Goal: Communication & Community: Answer question/provide support

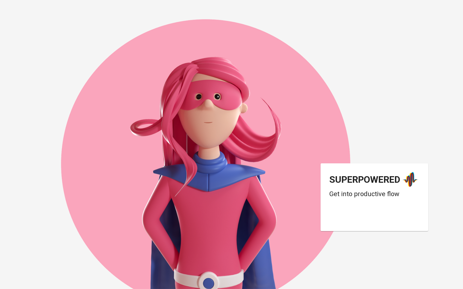
click at [350, 213] on div "Login dengan Google. Dibuka di tab baru" at bounding box center [374, 218] width 88 height 12
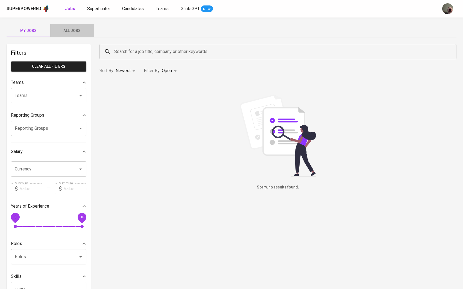
click at [87, 35] on button "All Jobs" at bounding box center [72, 30] width 44 height 13
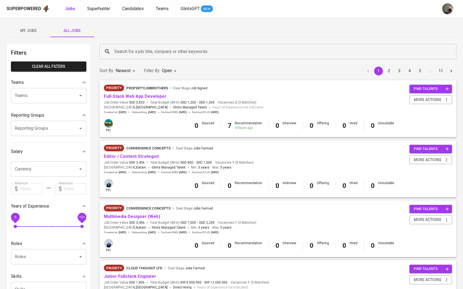
click at [125, 57] on div "Search for a job title, company or other keywords" at bounding box center [278, 51] width 357 height 15
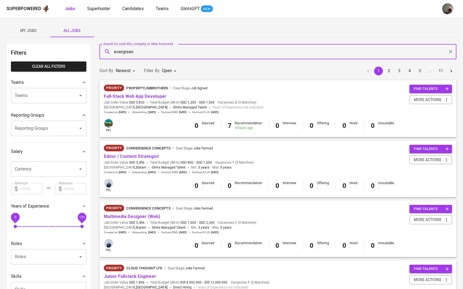
type input "evergreen"
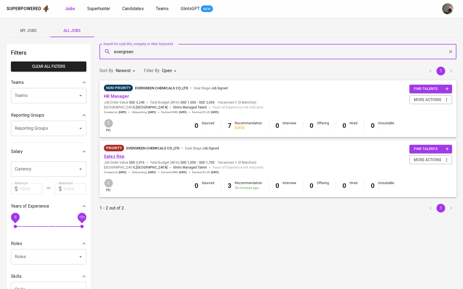
click at [117, 156] on link "Sales Rep" at bounding box center [114, 156] width 21 height 5
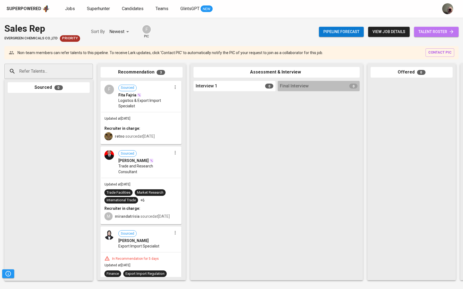
click at [444, 32] on span "talent roster" at bounding box center [437, 31] width 36 height 7
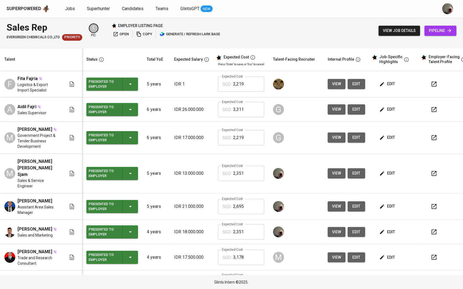
scroll to position [48, 0]
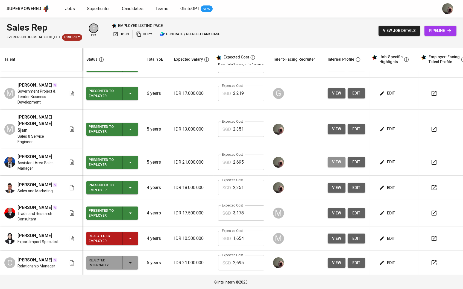
click at [338, 159] on span "view" at bounding box center [336, 162] width 9 height 7
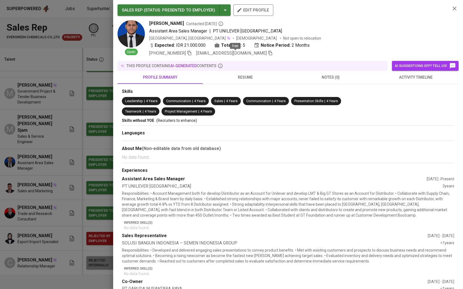
click at [268, 54] on icon "button" at bounding box center [270, 53] width 5 height 5
click at [95, 63] on div at bounding box center [231, 144] width 463 height 289
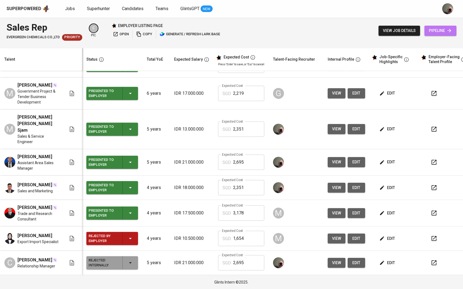
click at [452, 28] on icon at bounding box center [449, 30] width 5 height 5
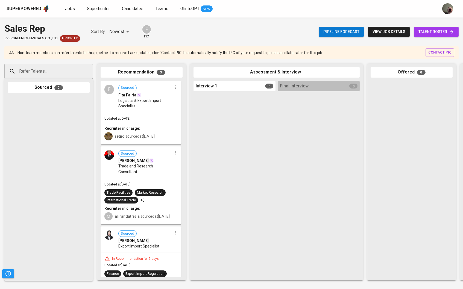
click at [42, 72] on input "Refer Talents..." at bounding box center [46, 71] width 57 height 10
paste input "[EMAIL_ADDRESS][DOMAIN_NAME]"
type input "[EMAIL_ADDRESS][DOMAIN_NAME]"
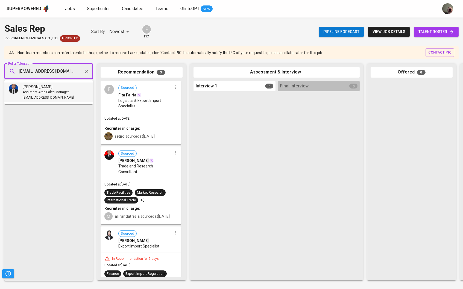
click at [33, 86] on span "[PERSON_NAME]" at bounding box center [38, 86] width 30 height 5
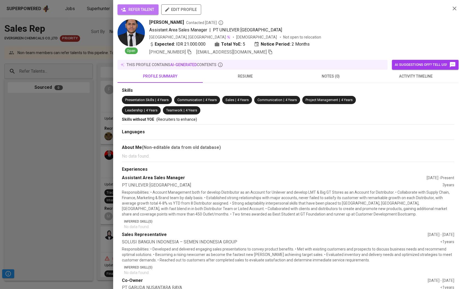
click at [138, 11] on span "refer talent" at bounding box center [138, 9] width 32 height 7
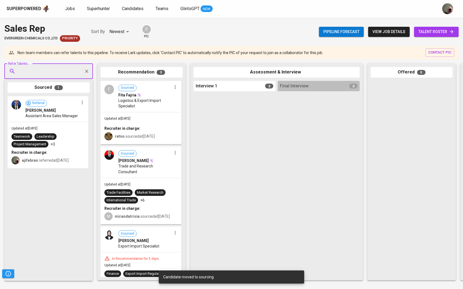
click at [439, 32] on span "talent roster" at bounding box center [437, 31] width 36 height 7
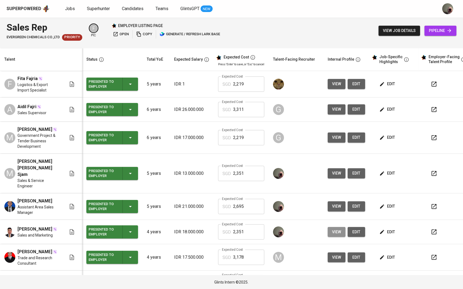
click at [344, 234] on button "view" at bounding box center [337, 232] width 18 height 10
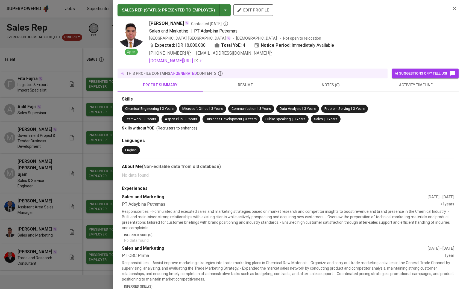
click at [248, 54] on span "[EMAIL_ADDRESS][DOMAIN_NAME]" at bounding box center [234, 53] width 77 height 7
click at [268, 54] on icon "button" at bounding box center [270, 53] width 5 height 5
click at [53, 91] on div at bounding box center [231, 144] width 463 height 289
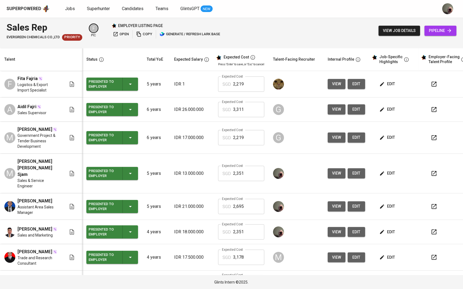
click at [435, 28] on span "pipeline" at bounding box center [440, 30] width 23 height 7
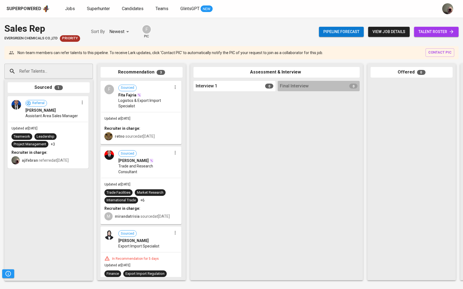
click at [51, 70] on input "Refer Talents..." at bounding box center [46, 71] width 57 height 10
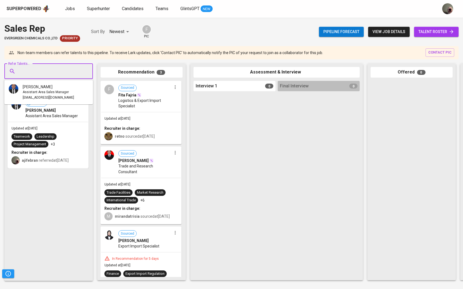
paste input "[EMAIL_ADDRESS][DOMAIN_NAME]"
type input "[EMAIL_ADDRESS][DOMAIN_NAME]"
click at [45, 94] on span "Sales and Marketing" at bounding box center [38, 92] width 31 height 5
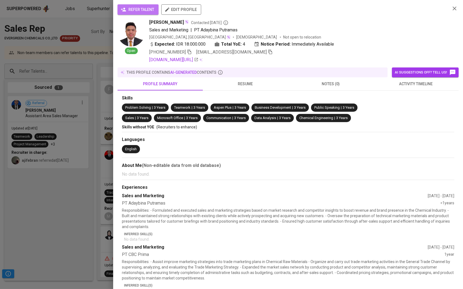
click at [142, 8] on span "refer talent" at bounding box center [138, 9] width 32 height 7
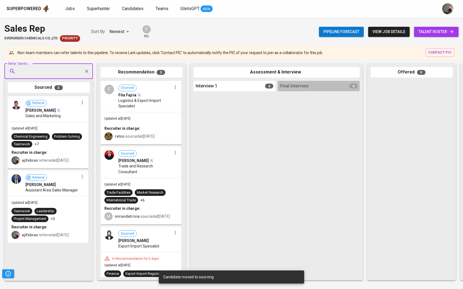
click at [428, 39] on div "Pipeline forecast view job details talent roster" at bounding box center [389, 32] width 140 height 20
click at [428, 30] on span "talent roster" at bounding box center [437, 31] width 36 height 7
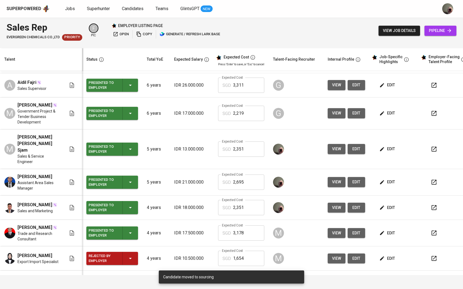
scroll to position [27, 0]
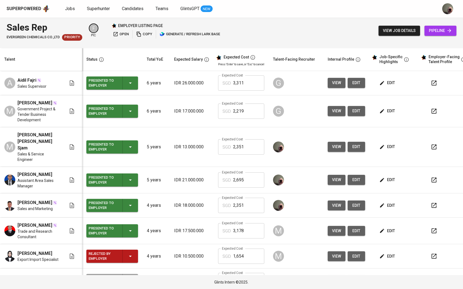
click at [331, 152] on button "view" at bounding box center [337, 147] width 18 height 10
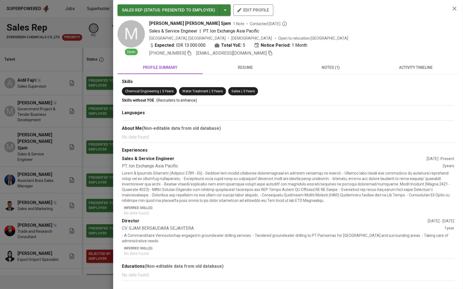
drag, startPoint x: 331, startPoint y: 154, endPoint x: 336, endPoint y: 152, distance: 5.4
click at [336, 152] on div "SALES REP ( STATUS : Presented to Employer ) edit profile M Open [PERSON_NAME] …" at bounding box center [231, 144] width 463 height 289
click at [268, 54] on icon "button" at bounding box center [270, 53] width 5 height 5
click at [25, 60] on div at bounding box center [231, 144] width 463 height 289
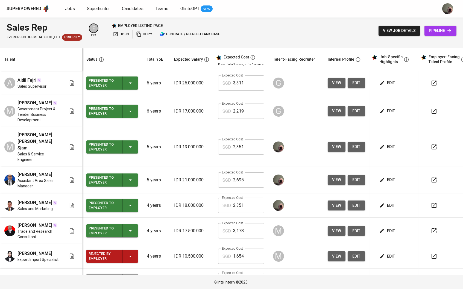
click at [430, 32] on span "pipeline" at bounding box center [440, 30] width 23 height 7
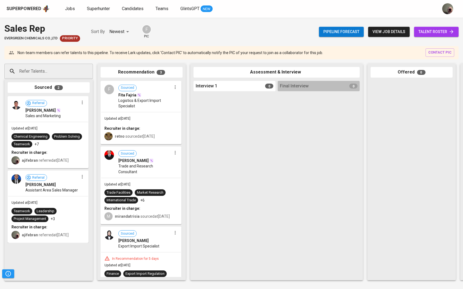
click at [50, 64] on div "Refer Talents..." at bounding box center [48, 71] width 89 height 15
paste input "[EMAIL_ADDRESS][DOMAIN_NAME]"
type input "[EMAIL_ADDRESS][DOMAIN_NAME]"
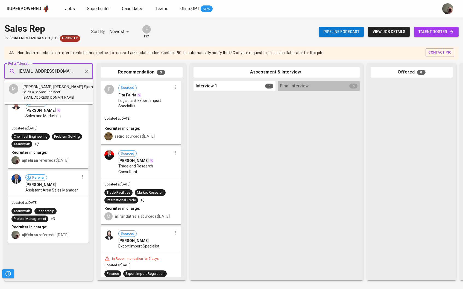
click at [24, 90] on span "Sales & Service Engineer" at bounding box center [41, 92] width 37 height 5
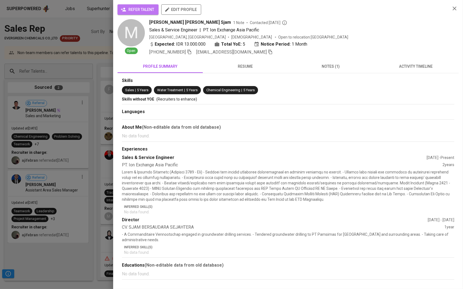
click at [126, 14] on button "refer talent" at bounding box center [138, 9] width 41 height 10
